Goal: Task Accomplishment & Management: Manage account settings

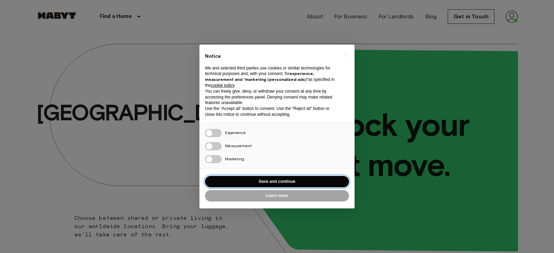
click at [261, 183] on button "Save and continue" at bounding box center [277, 181] width 144 height 11
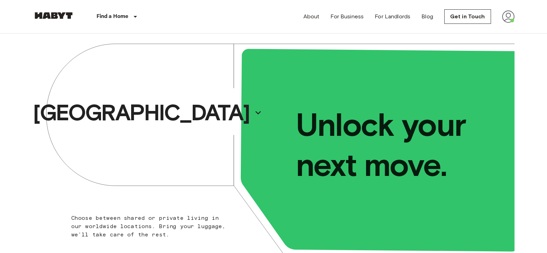
click at [513, 17] on img at bounding box center [508, 16] width 12 height 12
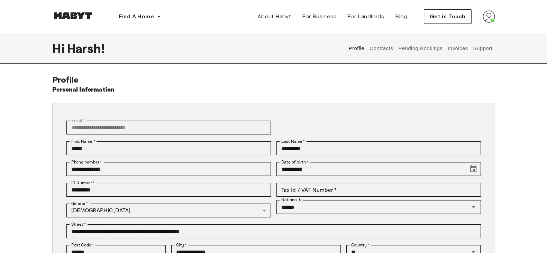
click at [486, 51] on button "Support" at bounding box center [483, 48] width 21 height 30
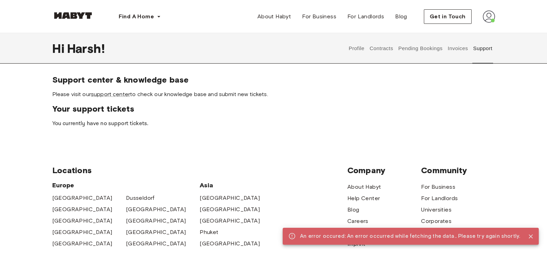
click at [485, 18] on img at bounding box center [489, 16] width 12 height 12
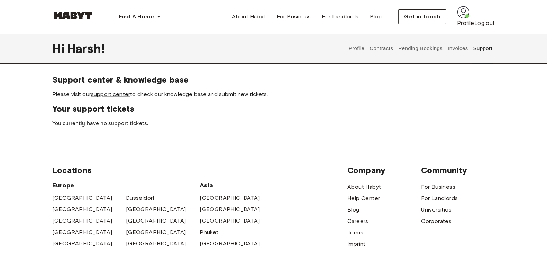
click at [482, 27] on div "Profile Log out" at bounding box center [476, 22] width 38 height 9
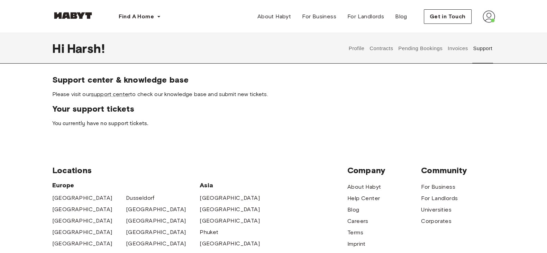
click at [489, 17] on img at bounding box center [489, 16] width 12 height 12
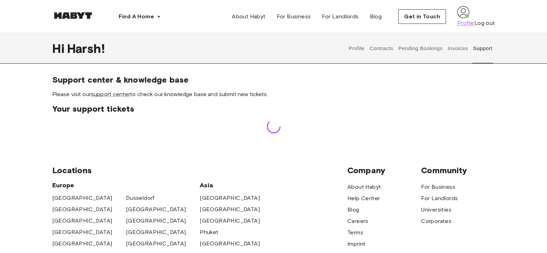
click at [466, 27] on span "Profile" at bounding box center [465, 23] width 17 height 8
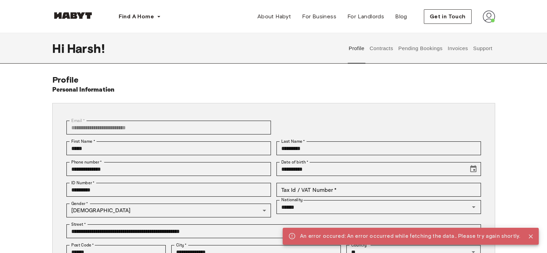
click at [528, 237] on icon "Close" at bounding box center [531, 236] width 7 height 7
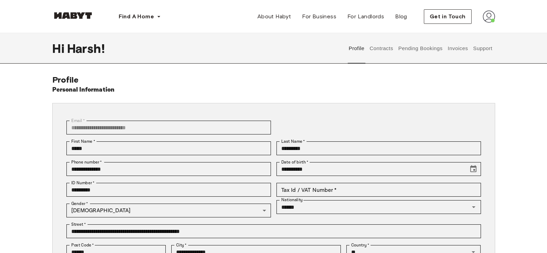
click at [484, 56] on button "Support" at bounding box center [483, 48] width 21 height 30
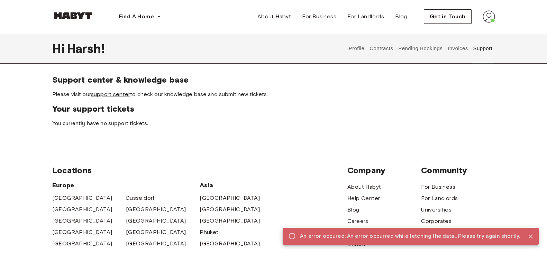
click at [534, 239] on icon "Close" at bounding box center [531, 236] width 7 height 7
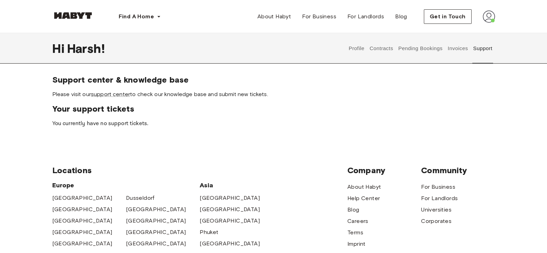
click at [461, 53] on button "Invoices" at bounding box center [458, 48] width 22 height 30
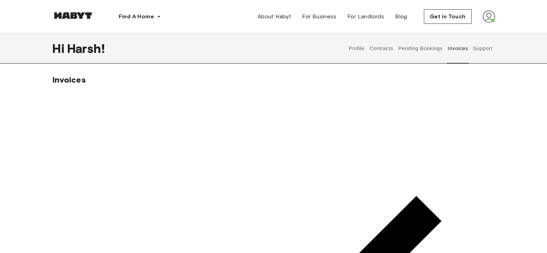
click at [400, 48] on button "Pending Bookings" at bounding box center [421, 48] width 46 height 30
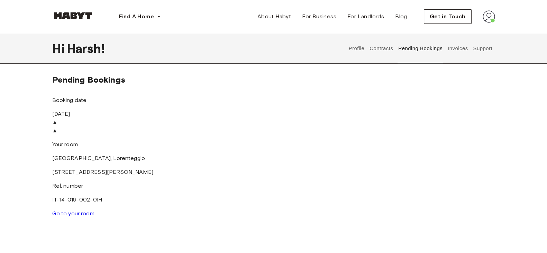
click at [478, 45] on button "Support" at bounding box center [483, 48] width 21 height 30
